Goal: Use online tool/utility: Utilize a website feature to perform a specific function

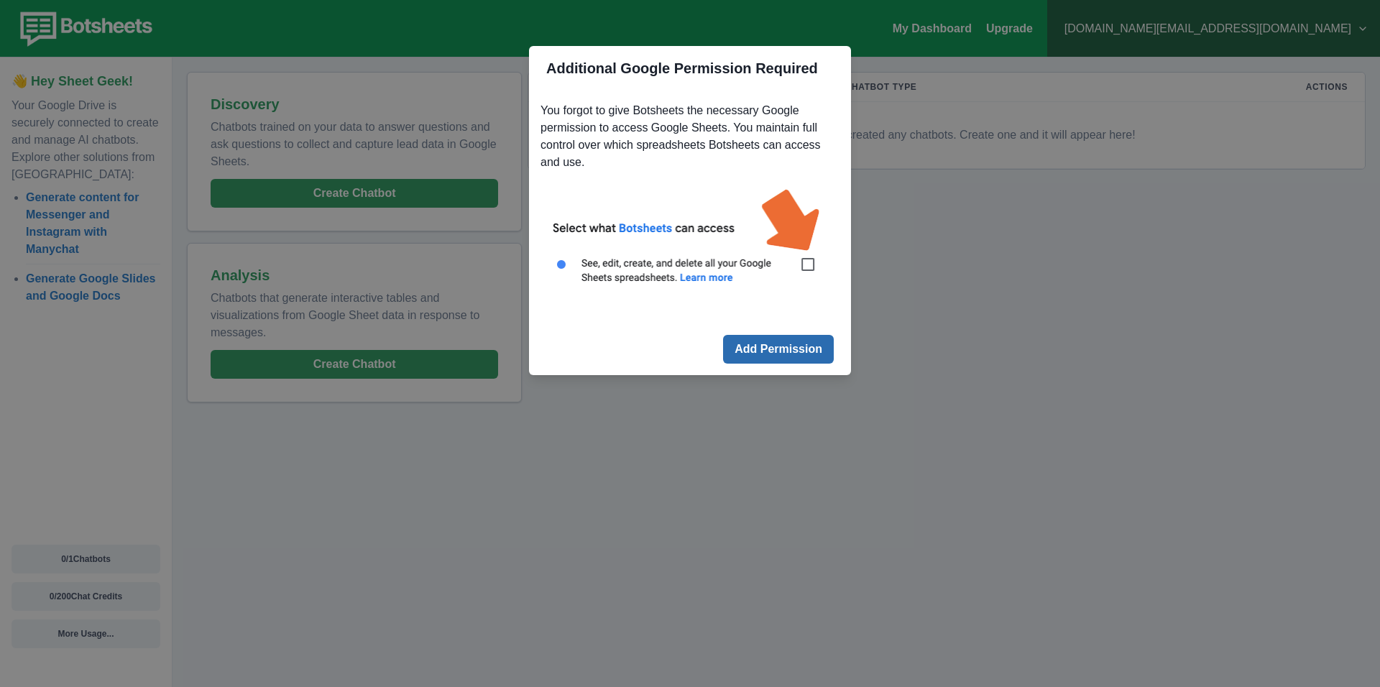
click at [792, 354] on button "Add Permission" at bounding box center [778, 349] width 111 height 29
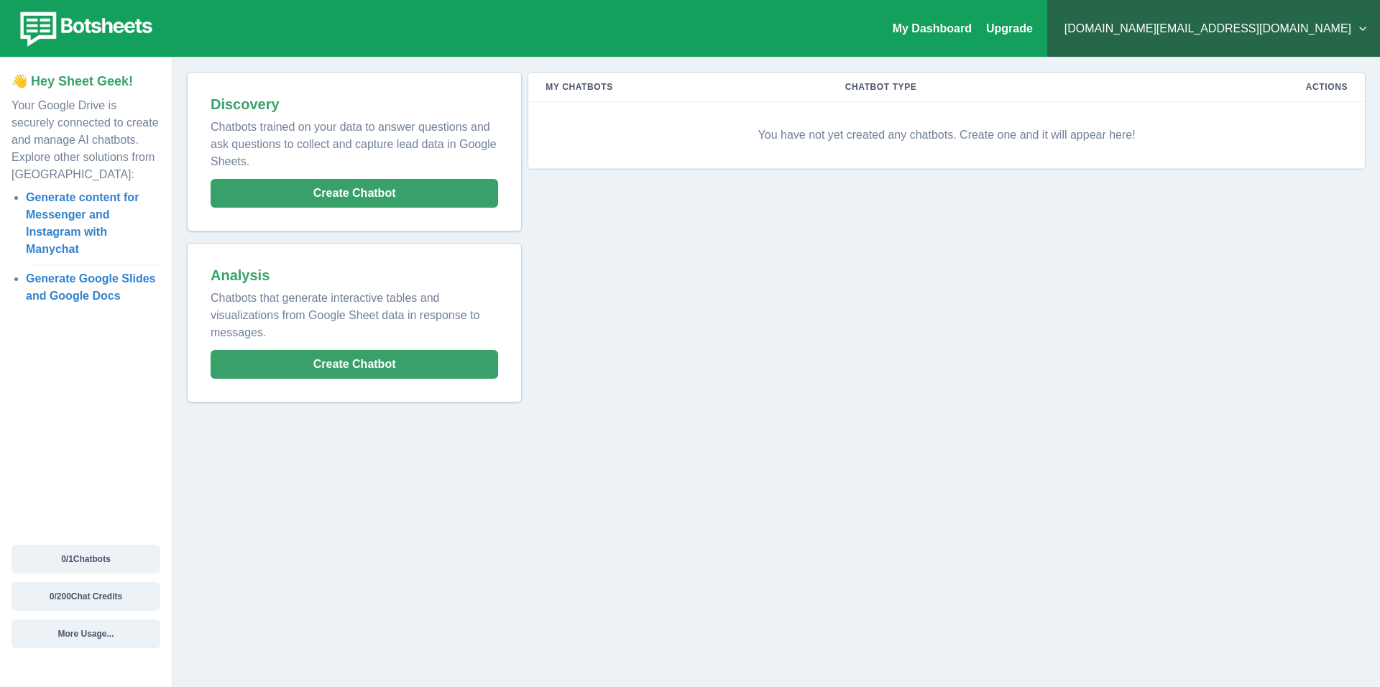
click at [925, 147] on p "You have not yet created any chatbots. Create one and it will appear here!" at bounding box center [946, 135] width 802 height 43
click at [909, 129] on p "You have not yet created any chatbots. Create one and it will appear here!" at bounding box center [946, 135] width 802 height 43
click at [912, 136] on p "You have not yet created any chatbots. Create one and it will appear here!" at bounding box center [946, 135] width 802 height 43
